Goal: Consume media (video, audio)

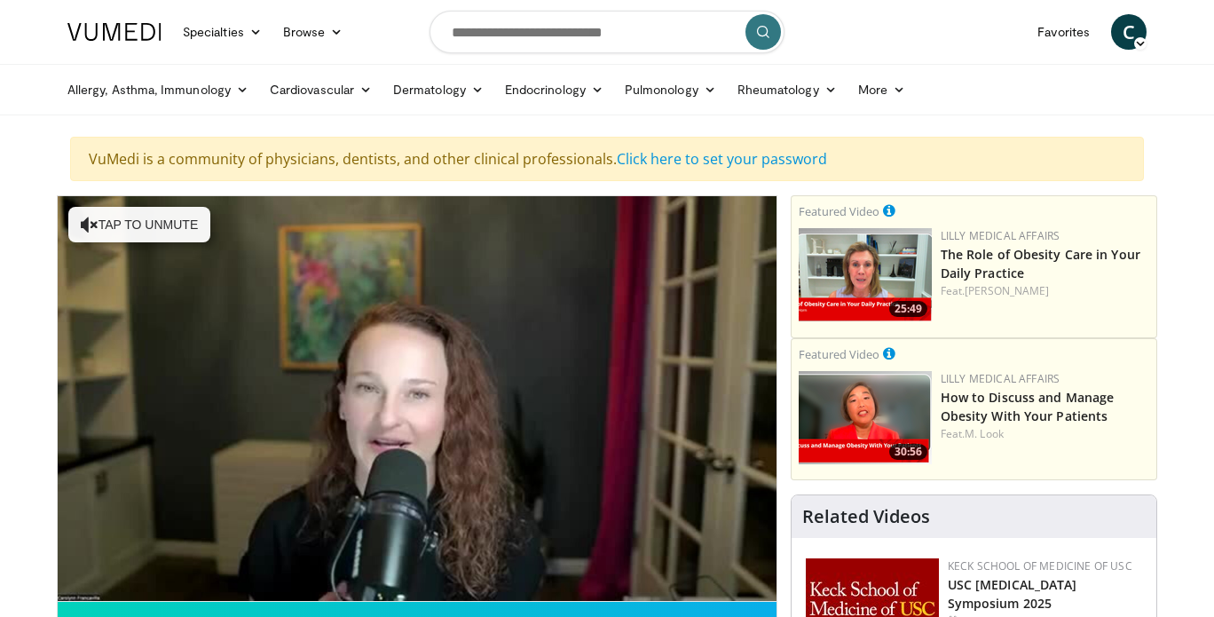
click at [110, 576] on video-js "**********" at bounding box center [417, 399] width 719 height 406
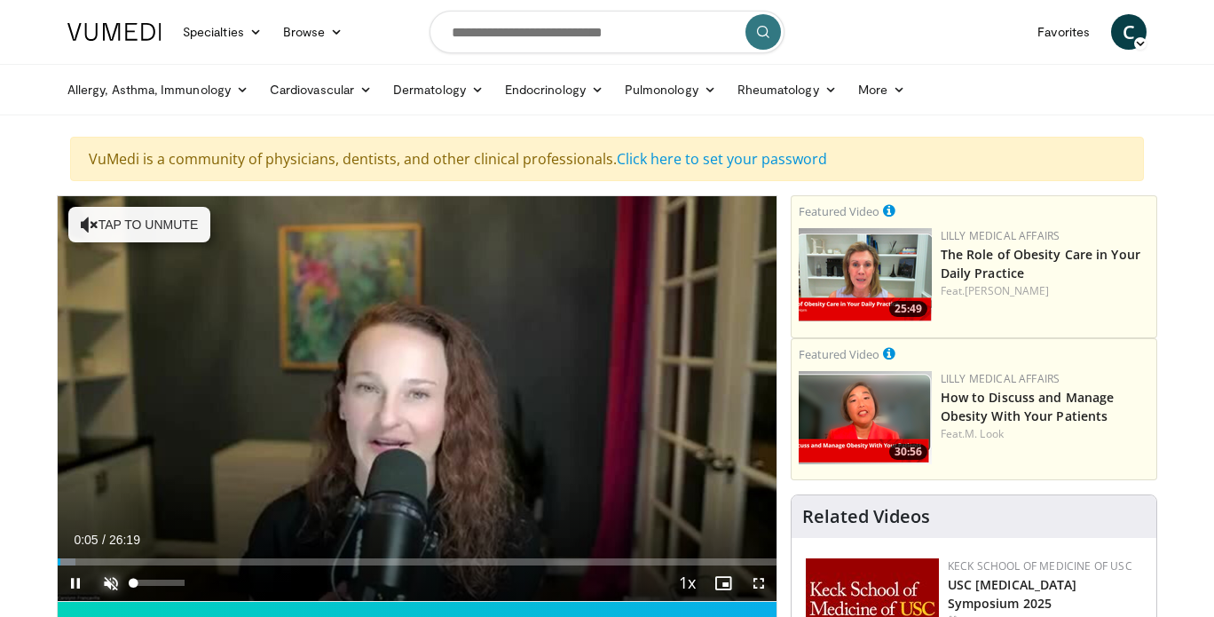
click at [115, 580] on span "Video Player" at bounding box center [111, 583] width 36 height 36
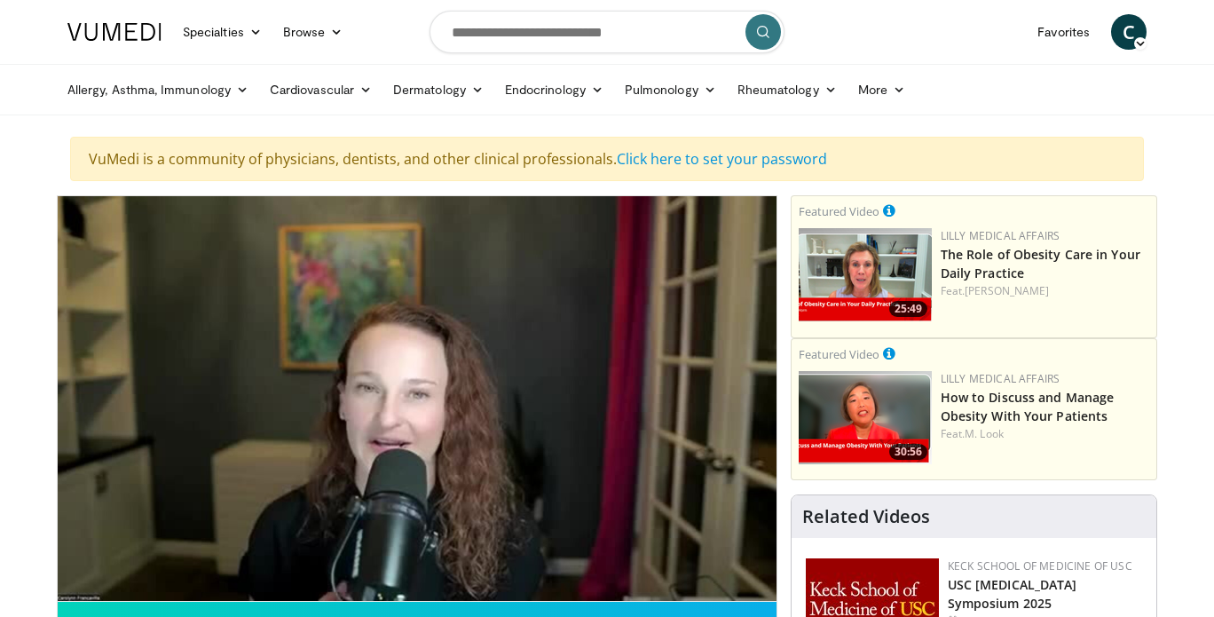
click at [1032, 84] on ul "Allergy, [MEDICAL_DATA], Immunology [MEDICAL_DATA] [DEMOGRAPHIC_DATA] Dermatiti…" at bounding box center [607, 90] width 1101 height 50
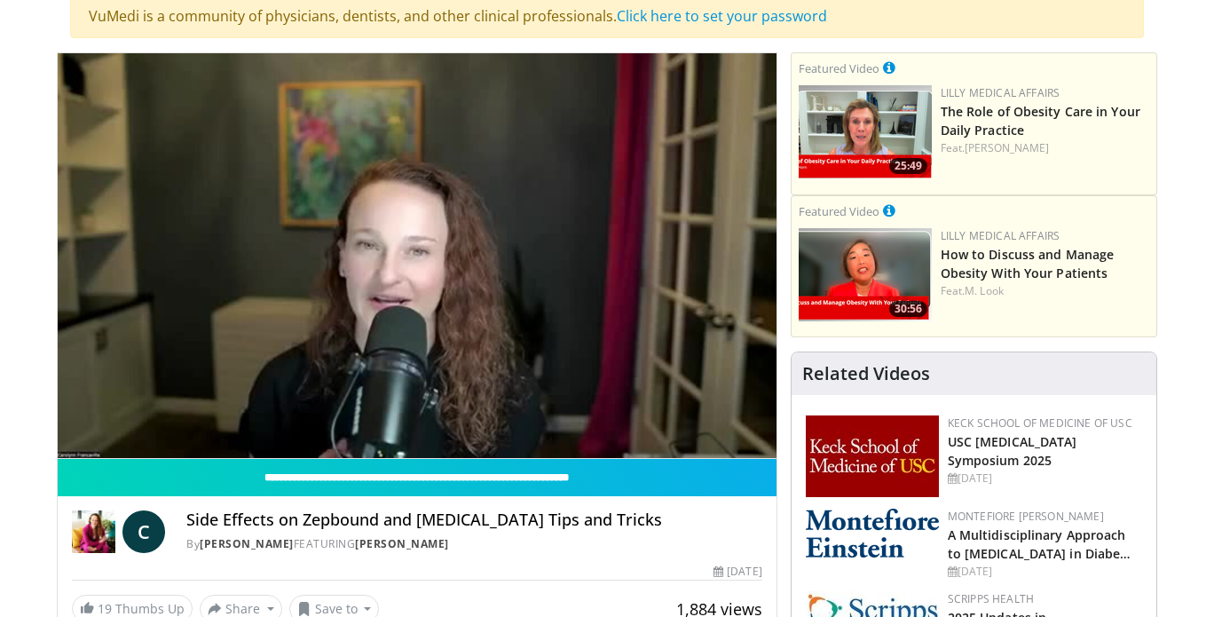
scroll to position [143, 0]
